Goal: Task Accomplishment & Management: Use online tool/utility

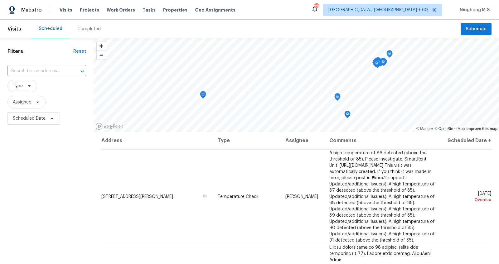
click at [88, 31] on div "Completed" at bounding box center [88, 29] width 23 height 6
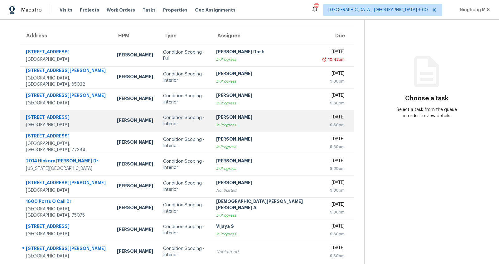
scroll to position [60, 0]
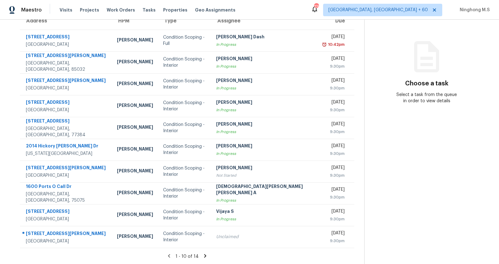
click at [190, 256] on div "1 - 10 of 14" at bounding box center [187, 256] width 354 height 7
click at [202, 256] on icon at bounding box center [205, 256] width 6 height 6
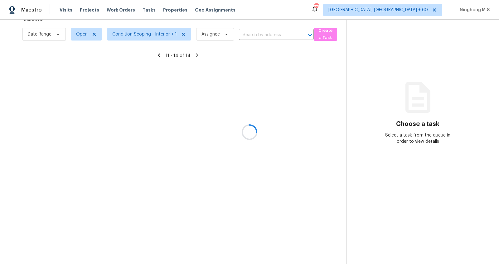
scroll to position [19, 0]
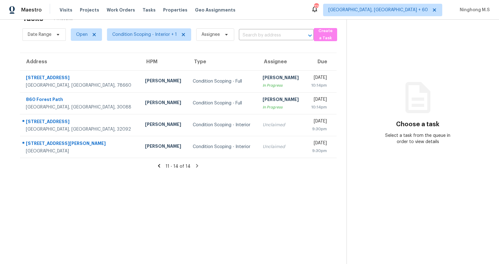
click at [161, 167] on icon at bounding box center [159, 166] width 6 height 6
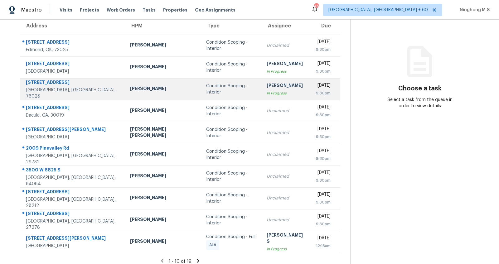
scroll to position [60, 0]
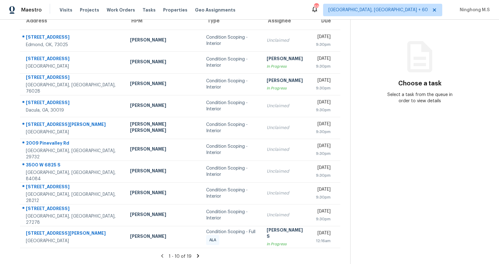
click at [195, 255] on icon at bounding box center [198, 256] width 6 height 6
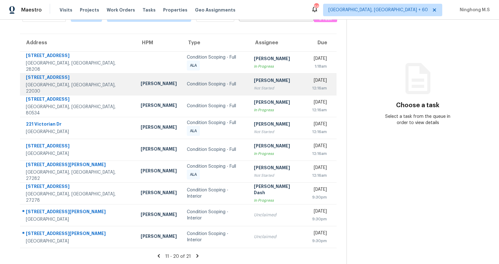
scroll to position [0, 0]
